Goal: Information Seeking & Learning: Learn about a topic

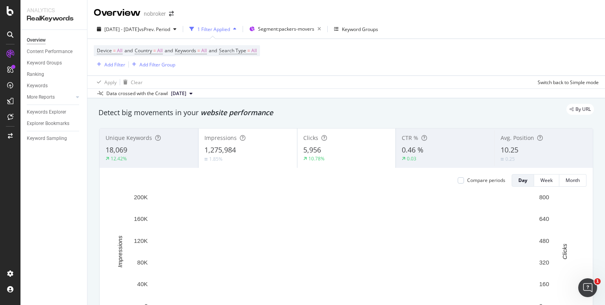
scroll to position [42, 0]
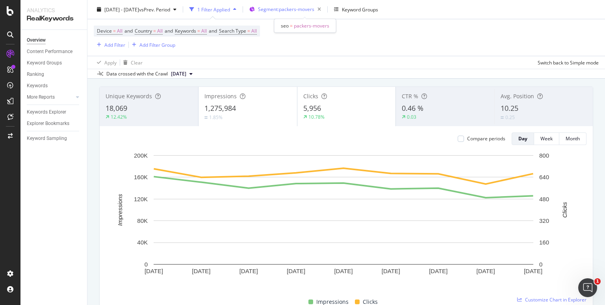
click at [305, 10] on span "Segment: packers-movers" at bounding box center [286, 9] width 56 height 7
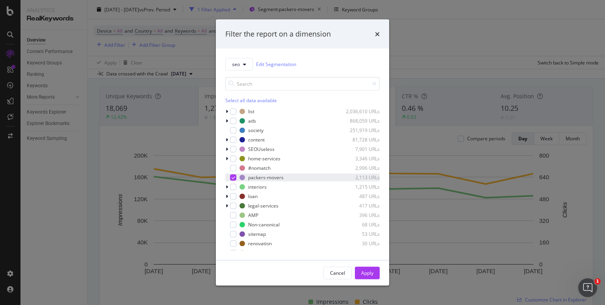
click at [230, 177] on div "modal" at bounding box center [233, 177] width 6 height 6
click at [226, 158] on icon "modal" at bounding box center [227, 158] width 2 height 5
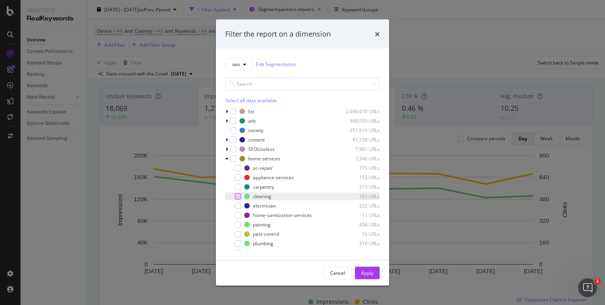
click at [239, 197] on div "modal" at bounding box center [238, 196] width 6 height 6
click at [235, 196] on div "modal" at bounding box center [238, 196] width 6 height 6
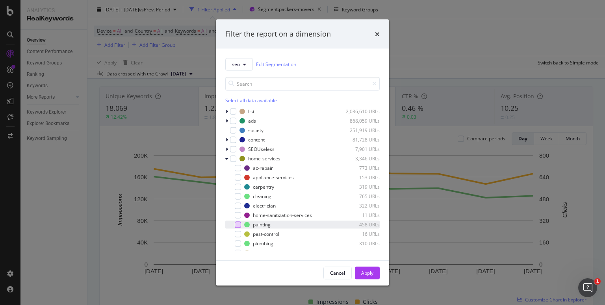
click at [237, 225] on div "modal" at bounding box center [238, 225] width 6 height 6
click at [364, 275] on div "Apply" at bounding box center [367, 273] width 12 height 7
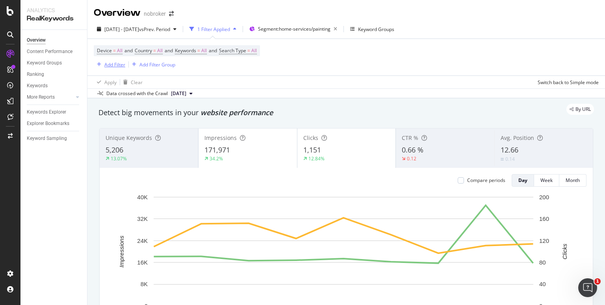
click at [118, 62] on div "Add Filter" at bounding box center [114, 64] width 21 height 7
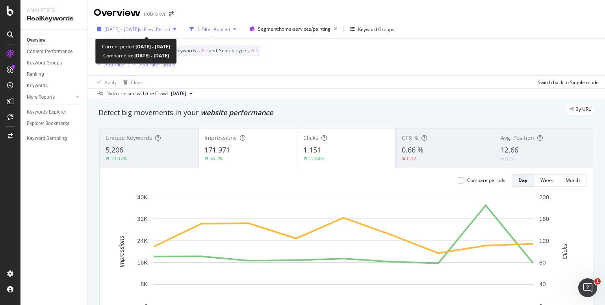
click at [170, 30] on span "vs Prev. Period" at bounding box center [154, 29] width 31 height 7
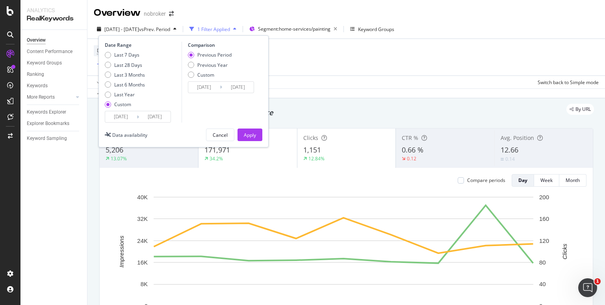
click at [118, 117] on input "[DATE]" at bounding box center [120, 116] width 31 height 11
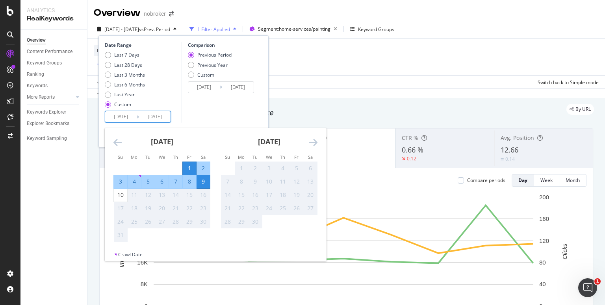
click at [186, 184] on div "8" at bounding box center [189, 182] width 13 height 8
type input "[DATE]"
click at [186, 184] on div "8" at bounding box center [189, 182] width 13 height 8
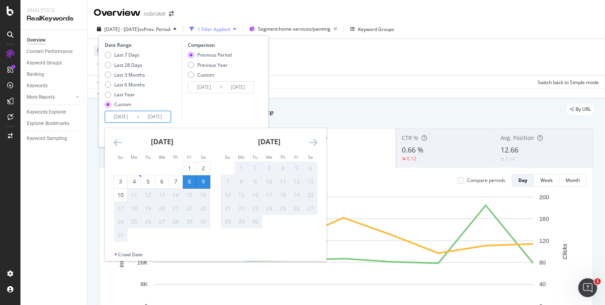
type input "[DATE]"
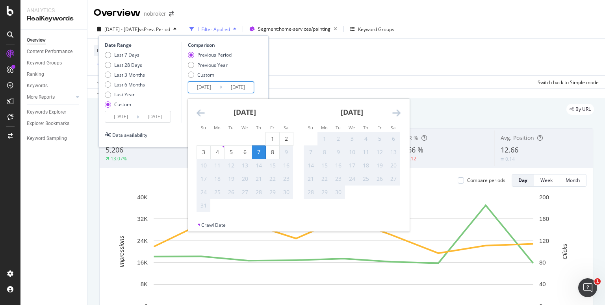
click at [200, 85] on input "[DATE]" at bounding box center [203, 87] width 31 height 11
click at [261, 149] on div "7" at bounding box center [258, 152] width 13 height 8
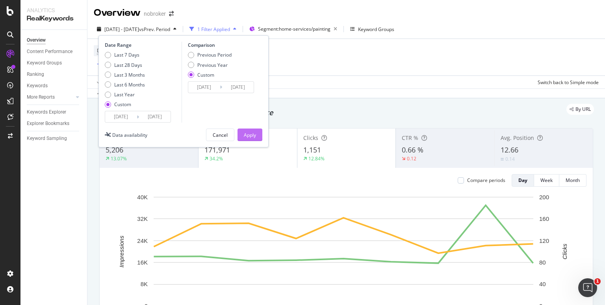
click at [252, 137] on div "Apply" at bounding box center [250, 135] width 12 height 7
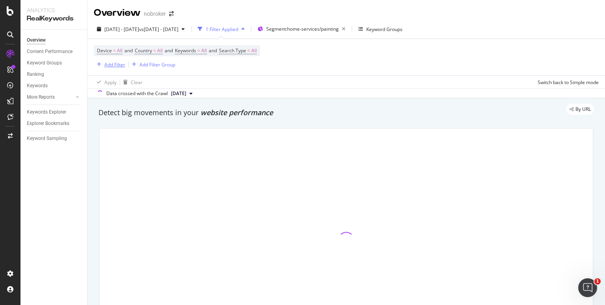
click at [111, 65] on div "Add Filter" at bounding box center [114, 64] width 21 height 7
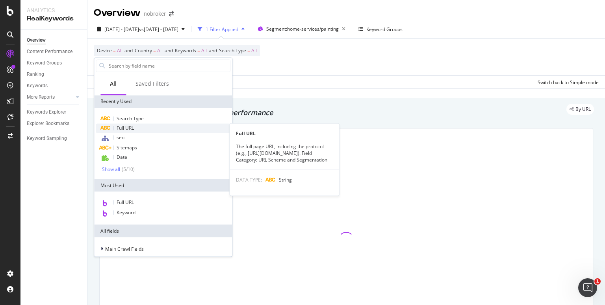
click at [130, 128] on span "Full URL" at bounding box center [125, 128] width 17 height 7
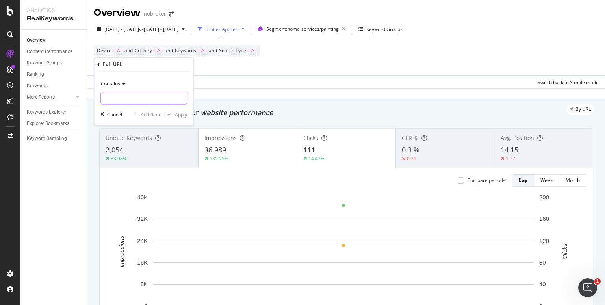
click at [142, 102] on input "text" at bounding box center [144, 98] width 86 height 13
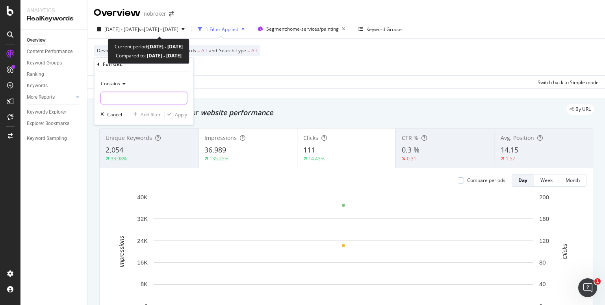
paste input "[URL][DOMAIN_NAME]"
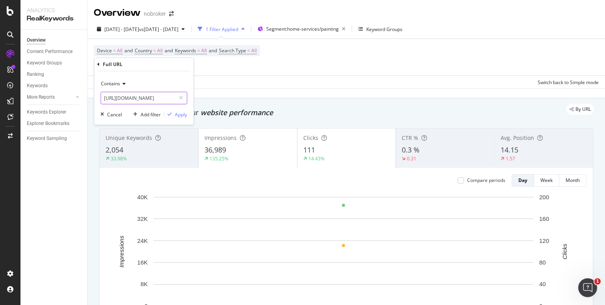
scroll to position [0, 31]
type input "[URL][DOMAIN_NAME]"
click at [181, 114] on div "Apply" at bounding box center [181, 114] width 12 height 7
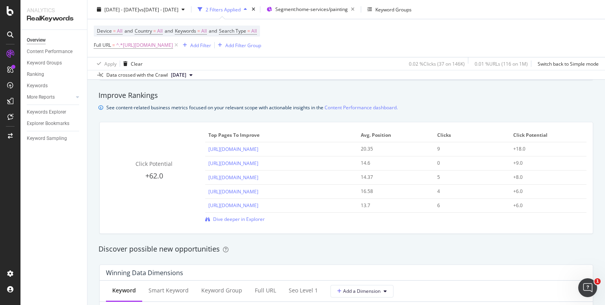
scroll to position [582, 0]
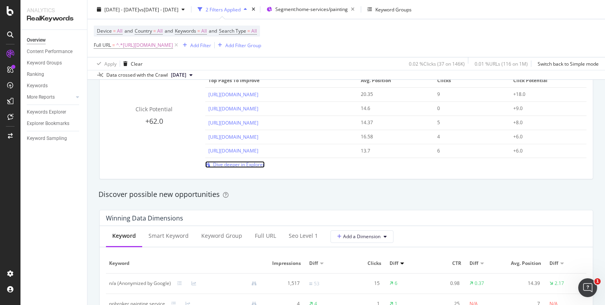
click at [242, 166] on span "Dive deeper in Explorer" at bounding box center [239, 164] width 52 height 7
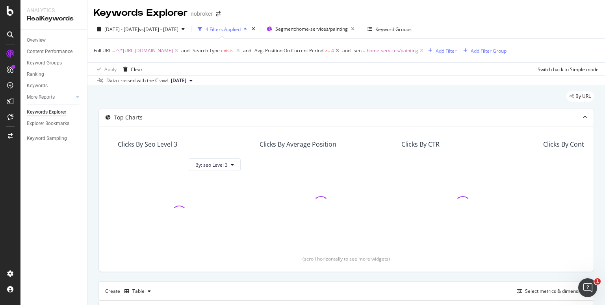
click at [340, 51] on icon at bounding box center [337, 51] width 7 height 8
click at [241, 50] on icon at bounding box center [238, 51] width 7 height 8
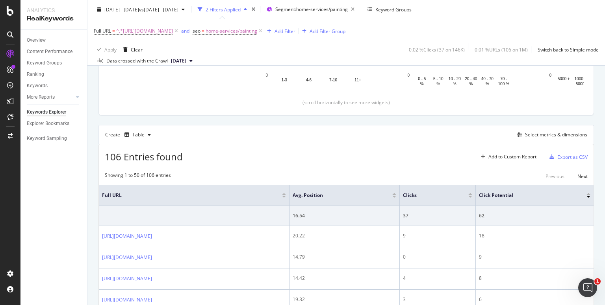
scroll to position [154, 0]
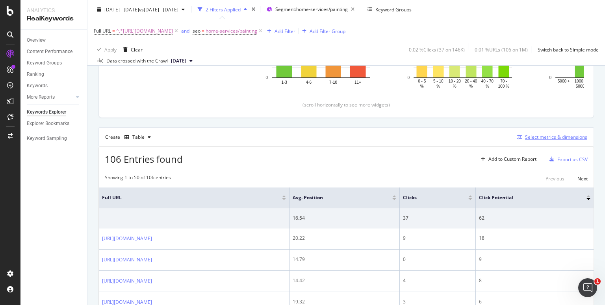
click at [525, 137] on div "Select metrics & dimensions" at bounding box center [556, 137] width 62 height 7
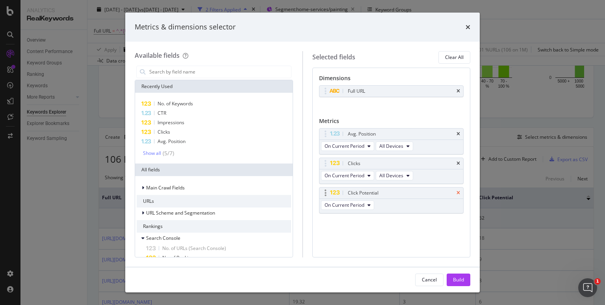
click at [457, 192] on icon "times" at bounding box center [458, 193] width 4 height 5
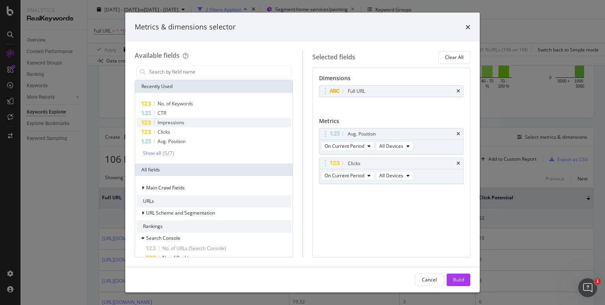
click at [216, 119] on div "Impressions" at bounding box center [214, 122] width 154 height 9
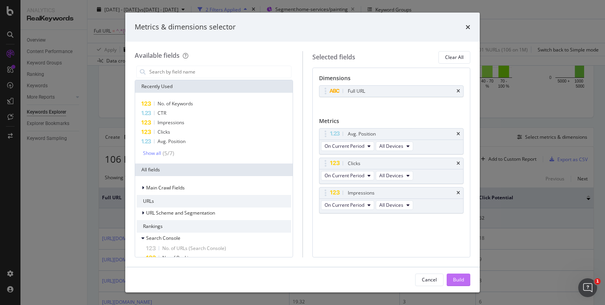
click at [454, 280] on div "Build" at bounding box center [458, 280] width 11 height 7
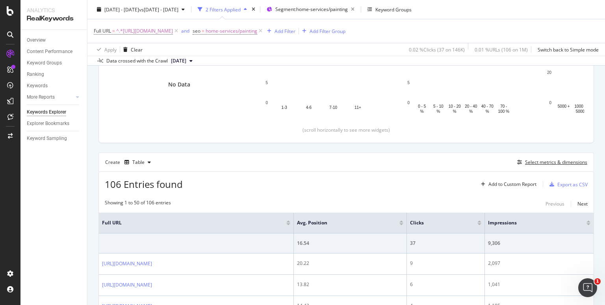
scroll to position [130, 0]
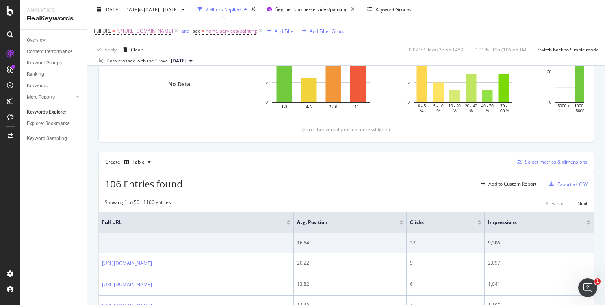
click at [525, 159] on div "Select metrics & dimensions" at bounding box center [556, 162] width 62 height 7
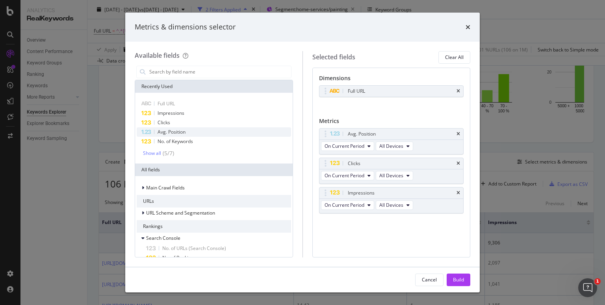
click at [190, 135] on div "Avg. Position" at bounding box center [214, 132] width 154 height 9
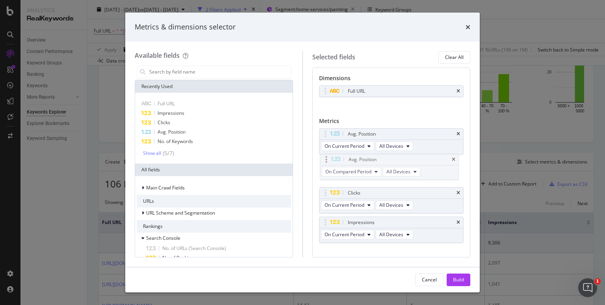
drag, startPoint x: 343, startPoint y: 219, endPoint x: 344, endPoint y: 156, distance: 62.6
click at [344, 156] on body "Analytics RealKeywords Overview Content Performance Keyword Groups Ranking Keyw…" at bounding box center [302, 152] width 605 height 305
click at [454, 281] on div "Build" at bounding box center [458, 280] width 11 height 7
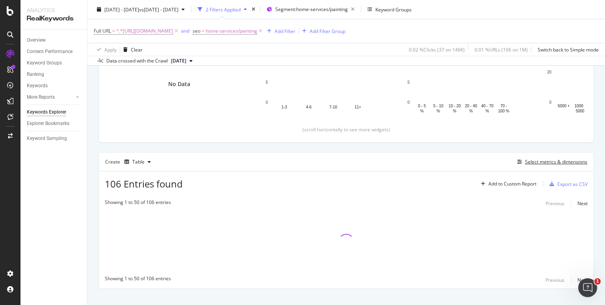
scroll to position [140, 0]
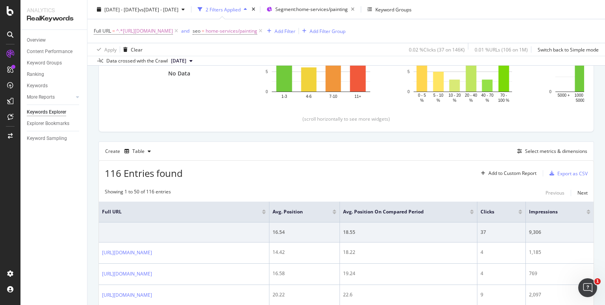
click at [341, 202] on span at bounding box center [339, 212] width 5 height 20
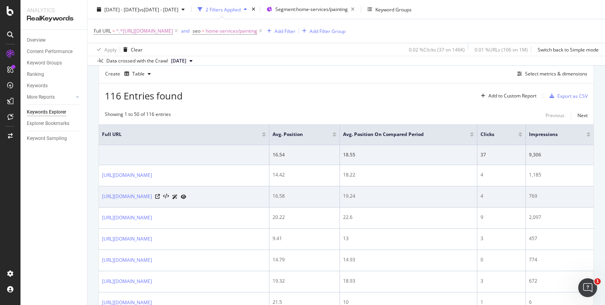
scroll to position [218, 0]
click at [381, 193] on div "19.24" at bounding box center [408, 195] width 131 height 7
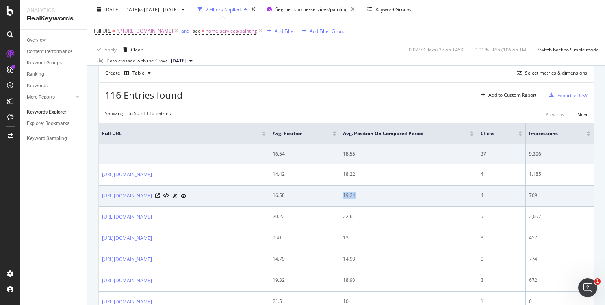
click at [381, 193] on div "19.24" at bounding box center [408, 195] width 131 height 7
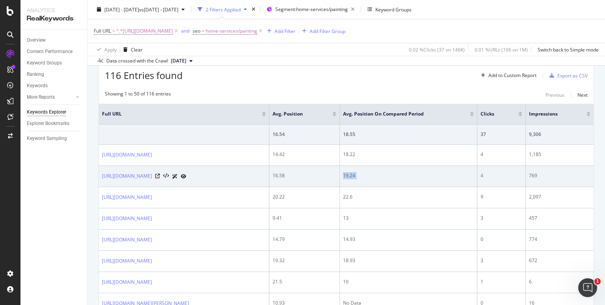
scroll to position [239, 0]
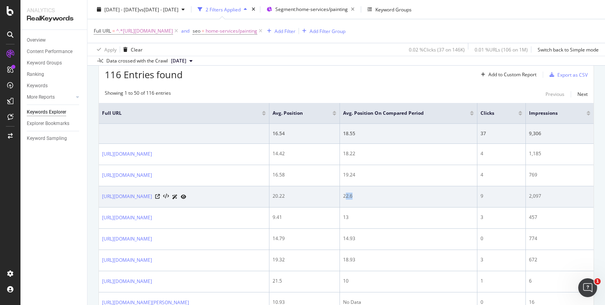
drag, startPoint x: 381, startPoint y: 193, endPoint x: 389, endPoint y: 194, distance: 7.5
click at [389, 194] on div "22.6" at bounding box center [408, 196] width 131 height 7
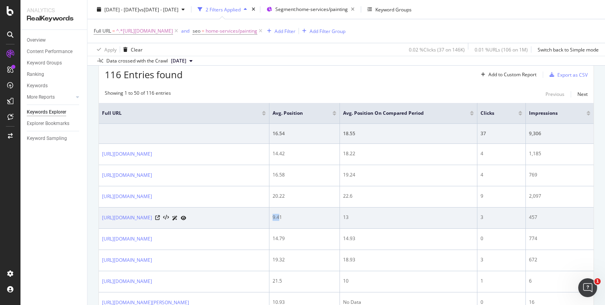
drag, startPoint x: 319, startPoint y: 216, endPoint x: 328, endPoint y: 217, distance: 9.1
click at [328, 217] on td "9.41" at bounding box center [304, 218] width 70 height 21
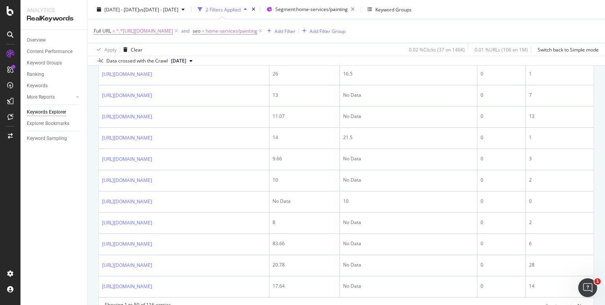
scroll to position [1180, 0]
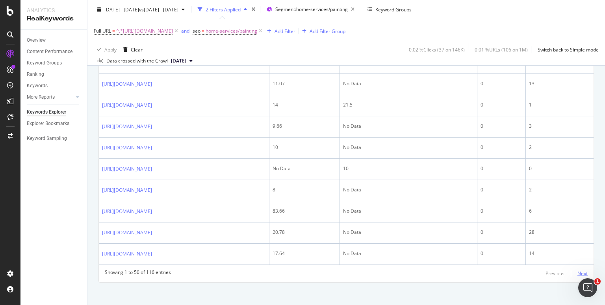
click at [577, 270] on div "Next" at bounding box center [582, 273] width 10 height 7
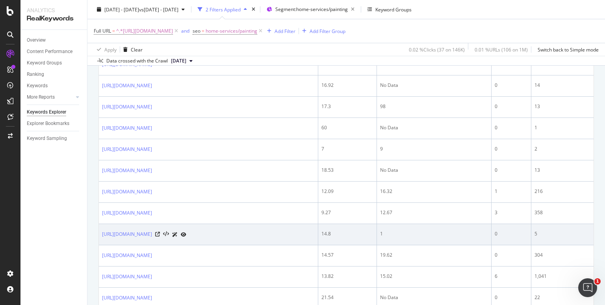
scroll to position [328, 0]
drag, startPoint x: 377, startPoint y: 232, endPoint x: 387, endPoint y: 235, distance: 9.8
click at [387, 235] on td "1" at bounding box center [434, 235] width 115 height 21
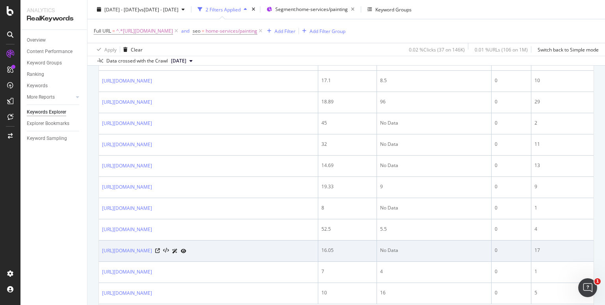
scroll to position [1180, 0]
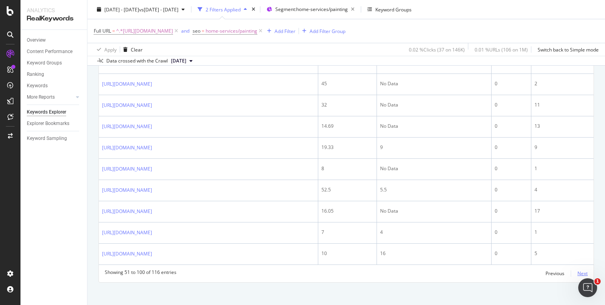
click at [577, 271] on div "Next" at bounding box center [582, 273] width 10 height 7
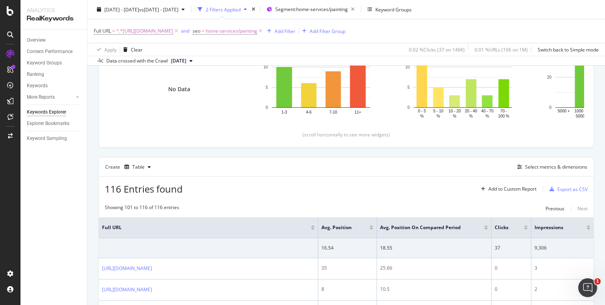
scroll to position [0, 0]
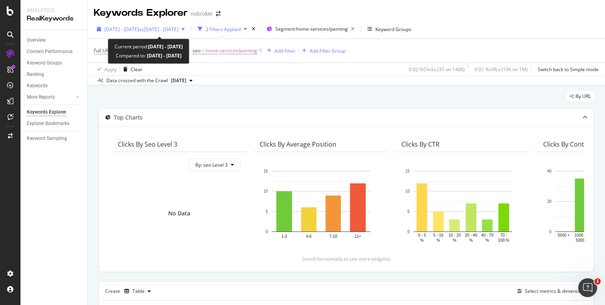
click at [173, 26] on span "vs [DATE] - [DATE]" at bounding box center [158, 29] width 39 height 7
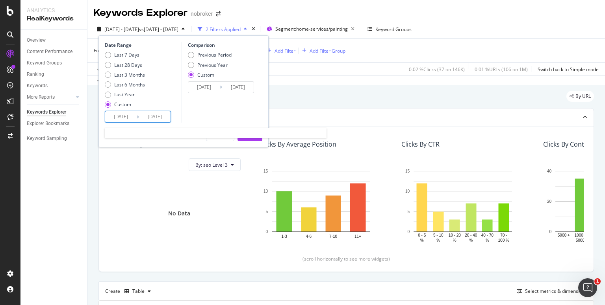
click at [153, 122] on input "[DATE]" at bounding box center [154, 116] width 31 height 11
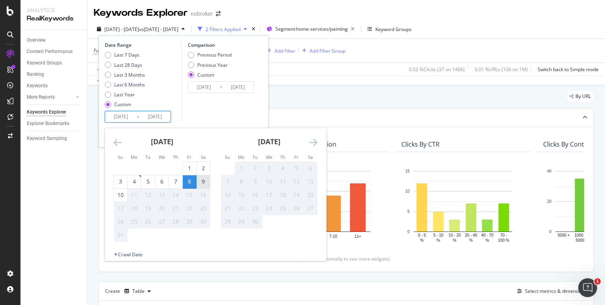
click at [202, 181] on div "9" at bounding box center [202, 182] width 13 height 8
type input "[DATE]"
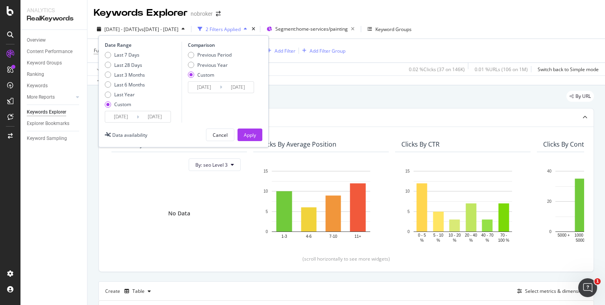
click at [202, 181] on div "No Data" at bounding box center [179, 214] width 123 height 72
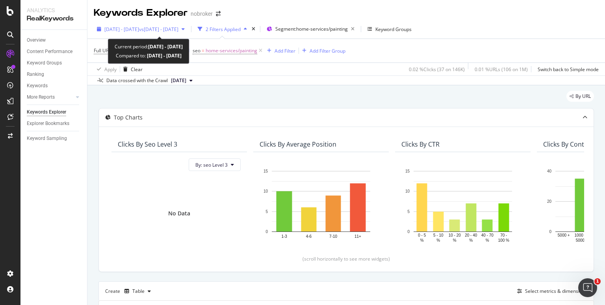
click at [156, 32] on div "[DATE] - [DATE] vs [DATE] - [DATE]" at bounding box center [141, 29] width 74 height 7
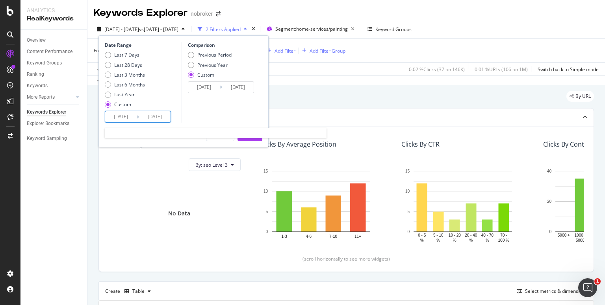
click at [122, 118] on input "[DATE]" at bounding box center [120, 116] width 31 height 11
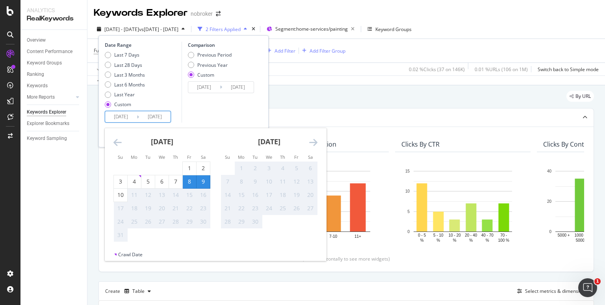
click at [201, 182] on div "9" at bounding box center [202, 182] width 13 height 8
type input "[DATE]"
click at [201, 179] on div "9" at bounding box center [202, 182] width 13 height 8
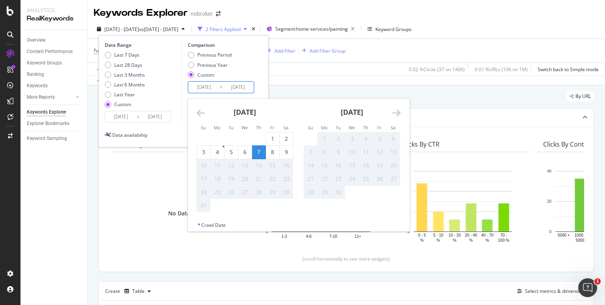
click at [206, 90] on input "[DATE]" at bounding box center [203, 87] width 31 height 11
click at [270, 152] on div "8" at bounding box center [272, 152] width 13 height 8
type input "[DATE]"
click at [270, 152] on div "8" at bounding box center [272, 152] width 13 height 8
type input "[DATE]"
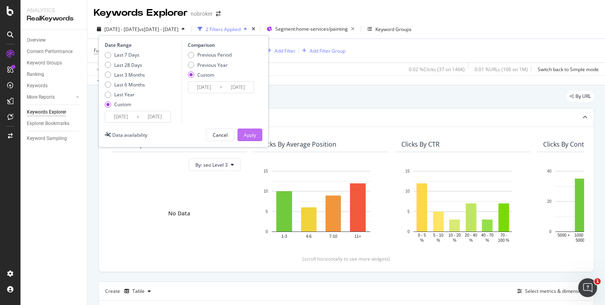
click at [253, 137] on div "Apply" at bounding box center [250, 135] width 12 height 7
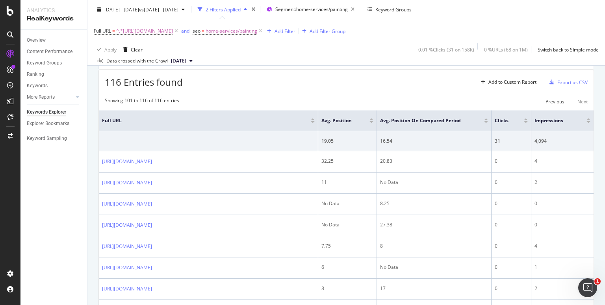
scroll to position [232, 0]
click at [545, 102] on div "Previous" at bounding box center [554, 101] width 19 height 7
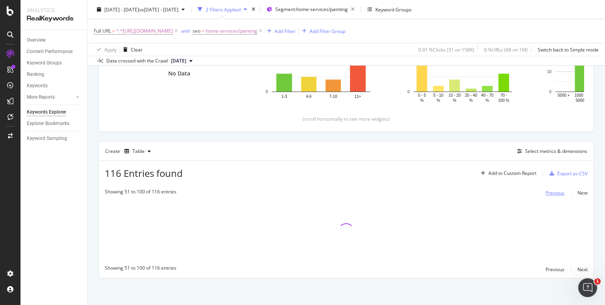
click at [548, 194] on div "Previous" at bounding box center [554, 193] width 19 height 7
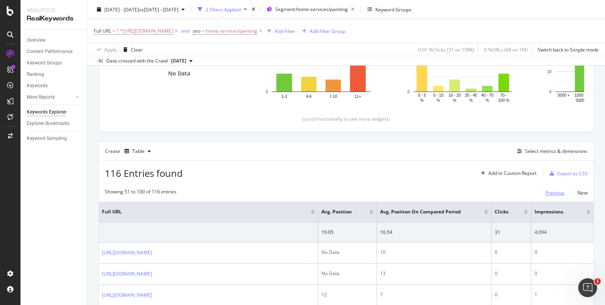
scroll to position [232, 0]
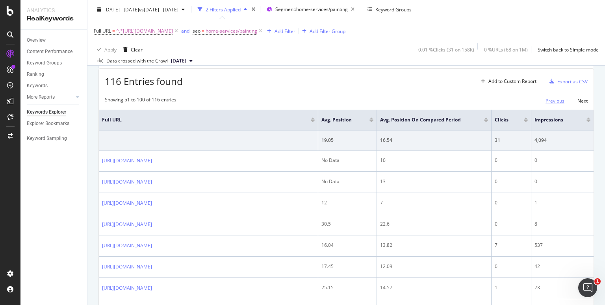
click at [549, 98] on div "Previous" at bounding box center [554, 101] width 19 height 7
click at [550, 101] on div "Previous" at bounding box center [554, 101] width 19 height 7
click at [545, 101] on div "Previous" at bounding box center [554, 101] width 19 height 7
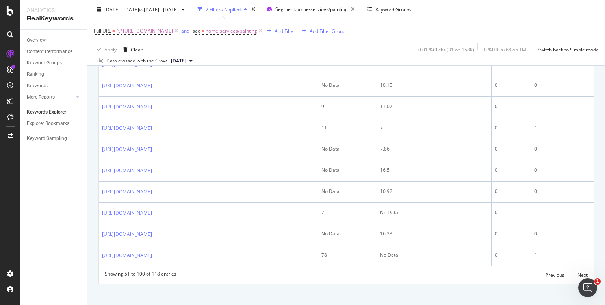
scroll to position [1180, 0]
click at [545, 271] on div "Previous" at bounding box center [554, 273] width 19 height 7
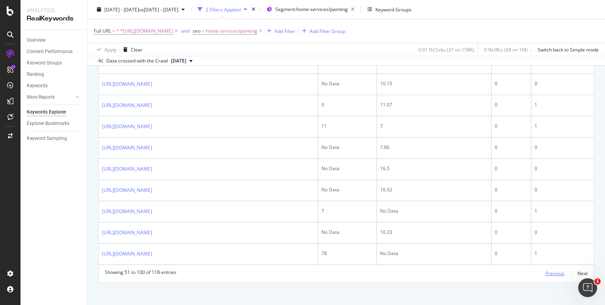
click at [545, 271] on div "Previous" at bounding box center [554, 273] width 19 height 7
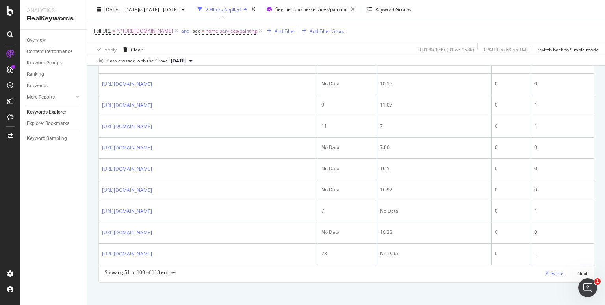
click at [545, 271] on div "Previous" at bounding box center [554, 273] width 19 height 7
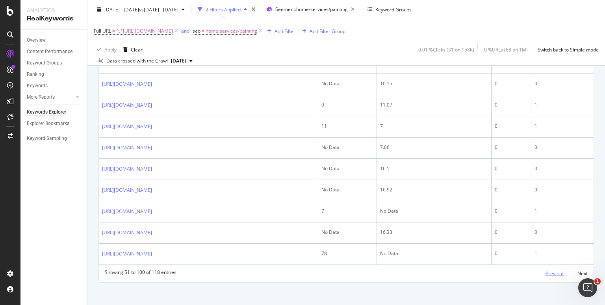
click at [545, 271] on div "Previous" at bounding box center [554, 273] width 19 height 7
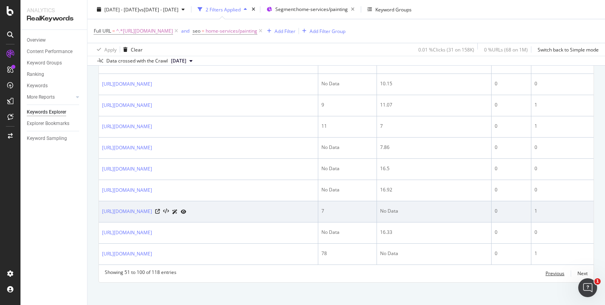
drag, startPoint x: 545, startPoint y: 271, endPoint x: 514, endPoint y: 196, distance: 81.0
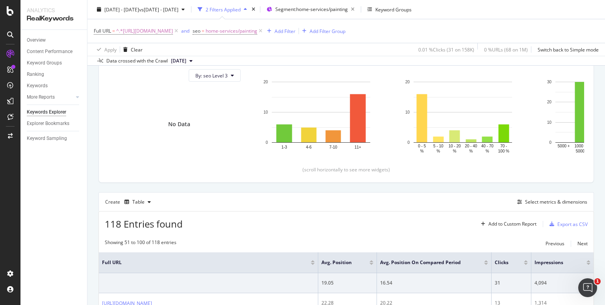
scroll to position [0, 0]
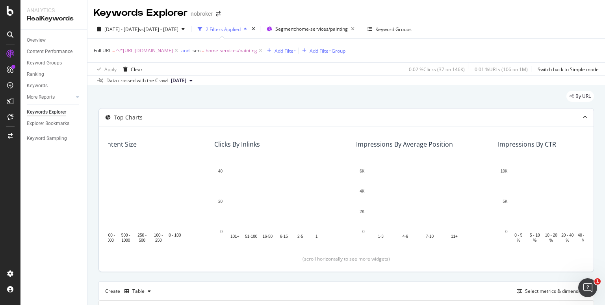
scroll to position [0, 483]
